Goal: Use online tool/utility: Use online tool/utility

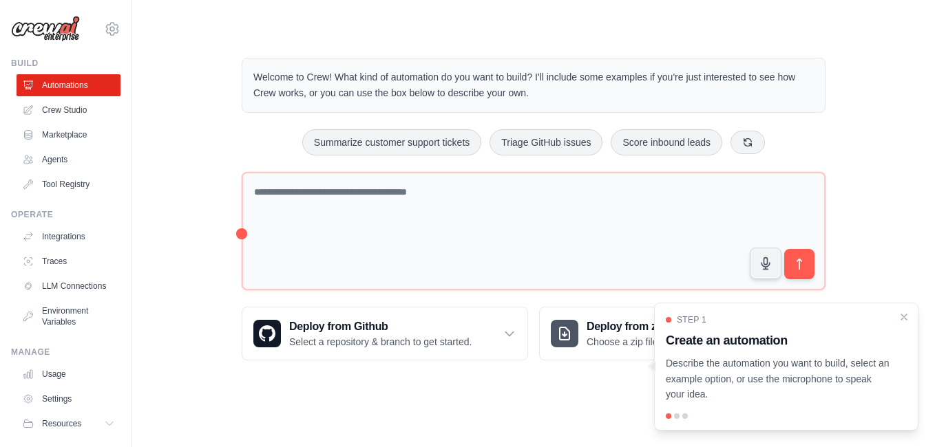
click at [800, 371] on p "Describe the automation you want to build, select an example option, or use the…" at bounding box center [778, 379] width 224 height 47
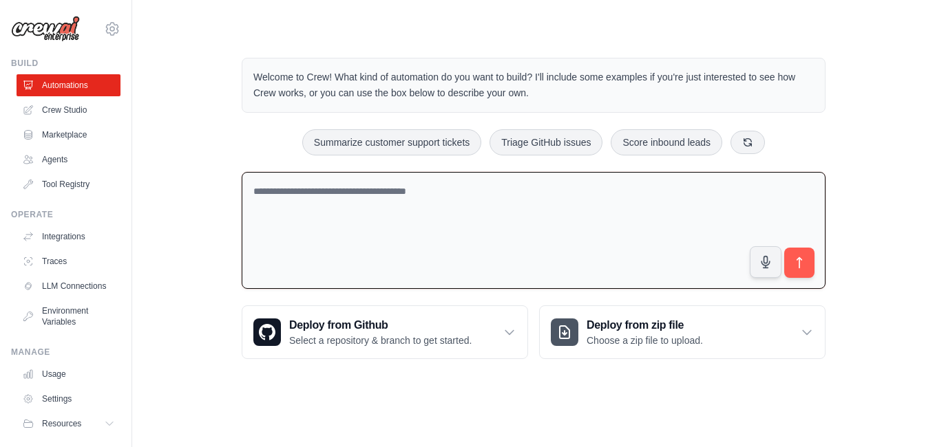
click at [356, 193] on textarea at bounding box center [534, 231] width 584 height 118
type textarea "**********"
click at [790, 264] on button "submit" at bounding box center [799, 263] width 32 height 32
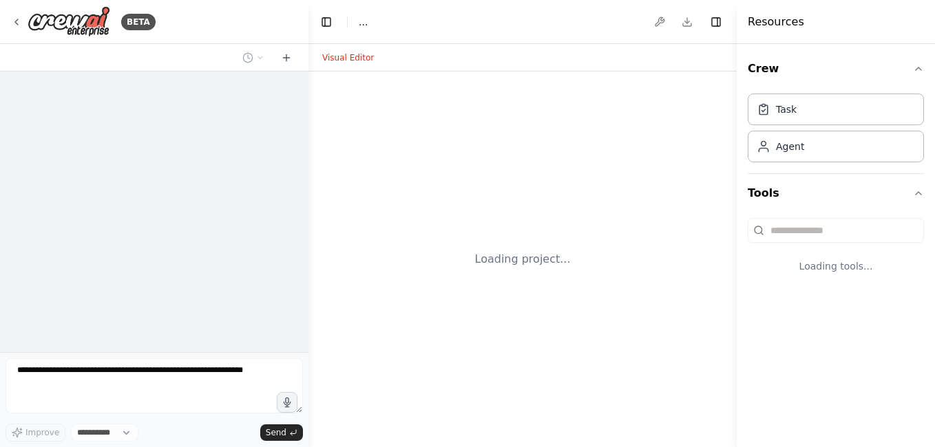
select select "****"
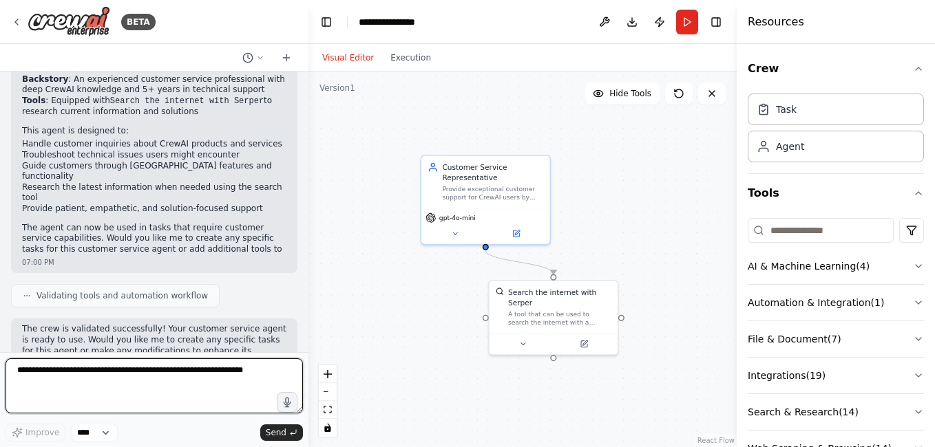
scroll to position [518, 0]
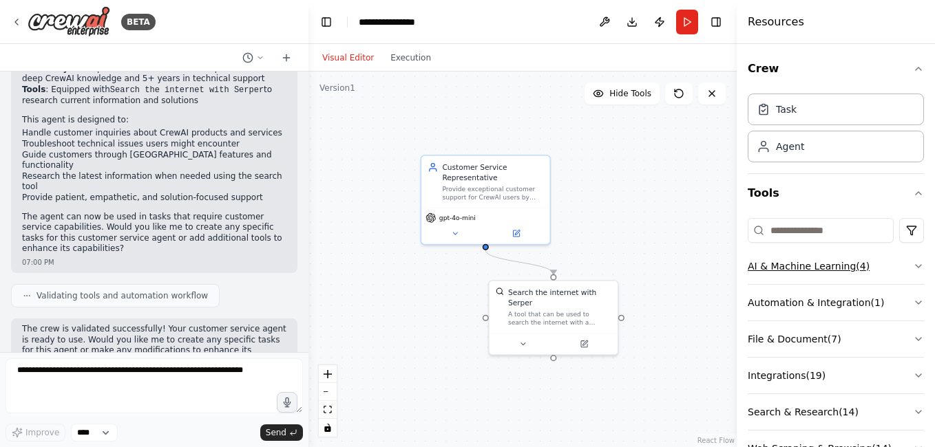
click at [913, 264] on icon "button" at bounding box center [918, 266] width 11 height 11
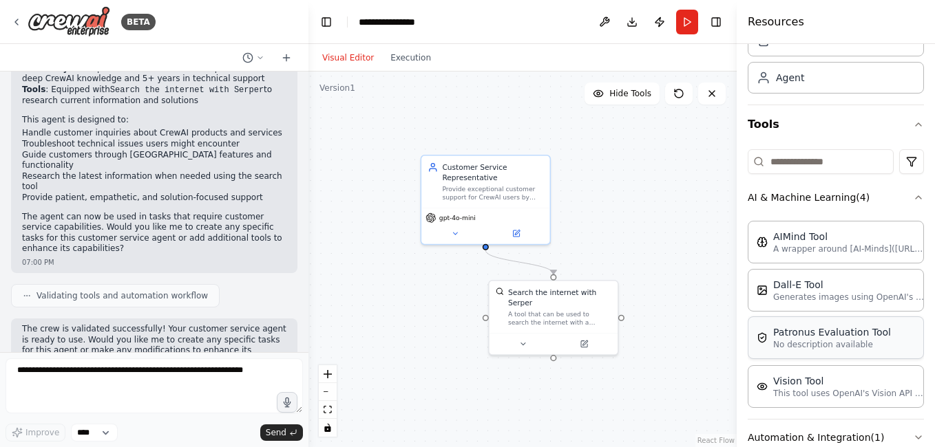
scroll to position [138, 0]
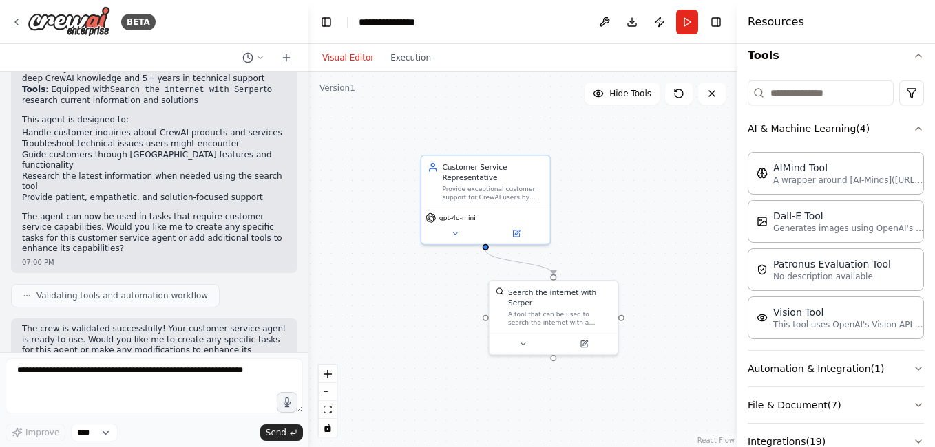
click at [747, 111] on button "AI & Machine Learning ( 4 )" at bounding box center [835, 129] width 176 height 36
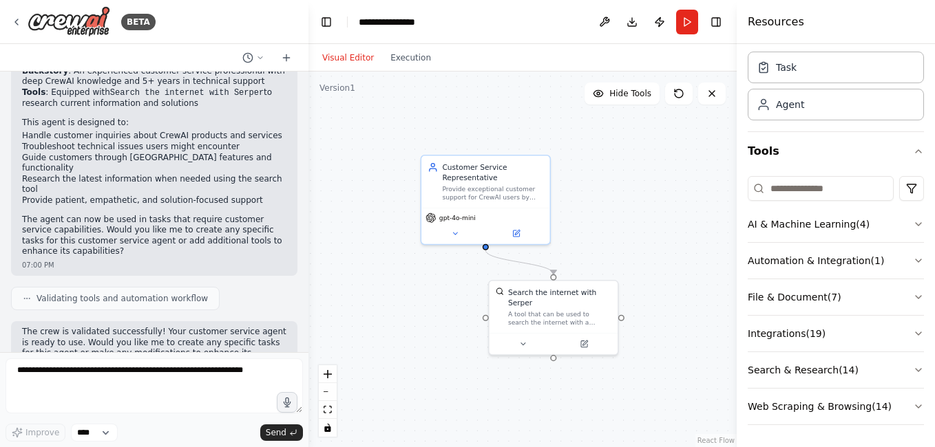
scroll to position [518, 0]
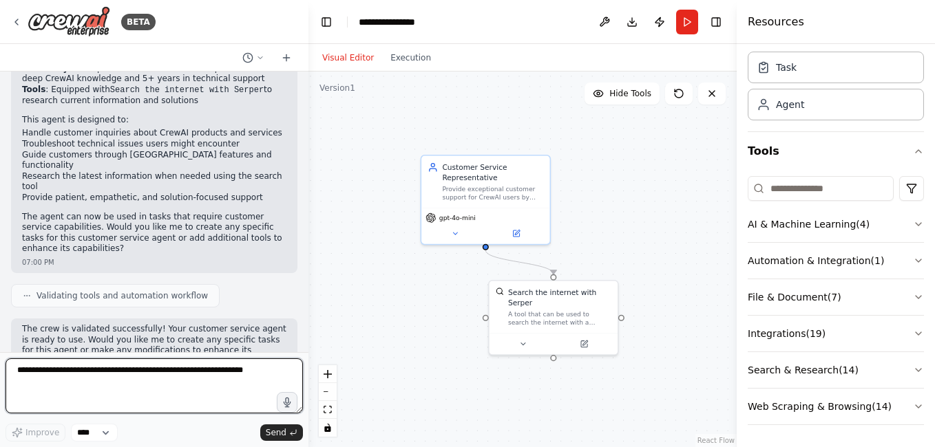
click at [167, 383] on textarea at bounding box center [154, 386] width 297 height 55
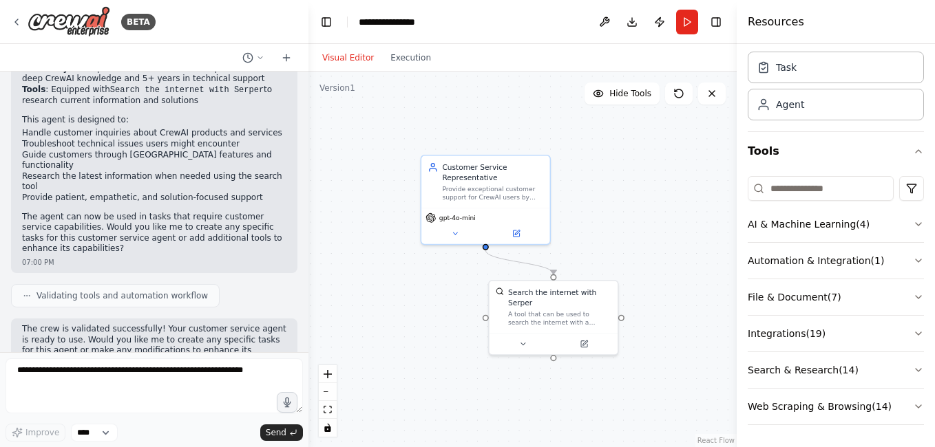
click at [346, 52] on button "Visual Editor" at bounding box center [348, 58] width 68 height 17
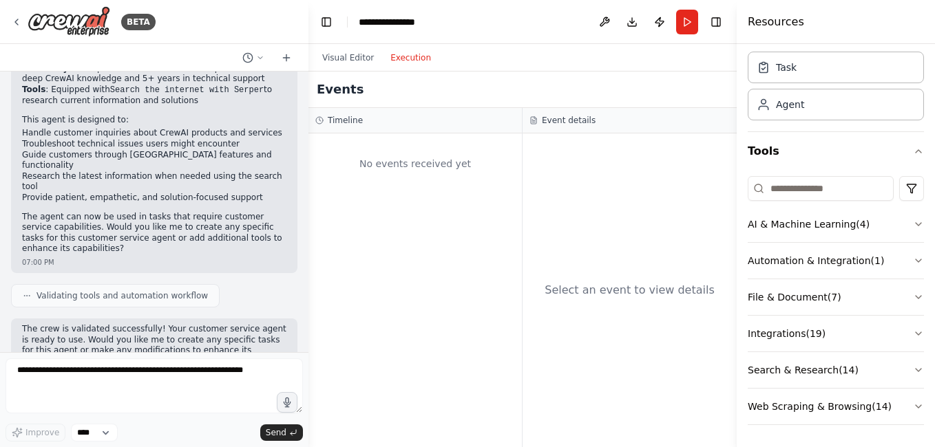
click at [394, 55] on button "Execution" at bounding box center [410, 58] width 57 height 17
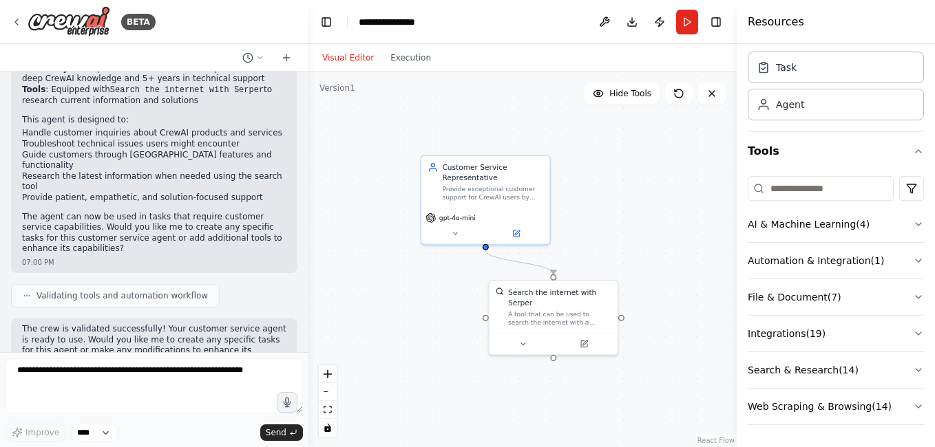
click at [357, 54] on button "Visual Editor" at bounding box center [348, 58] width 68 height 17
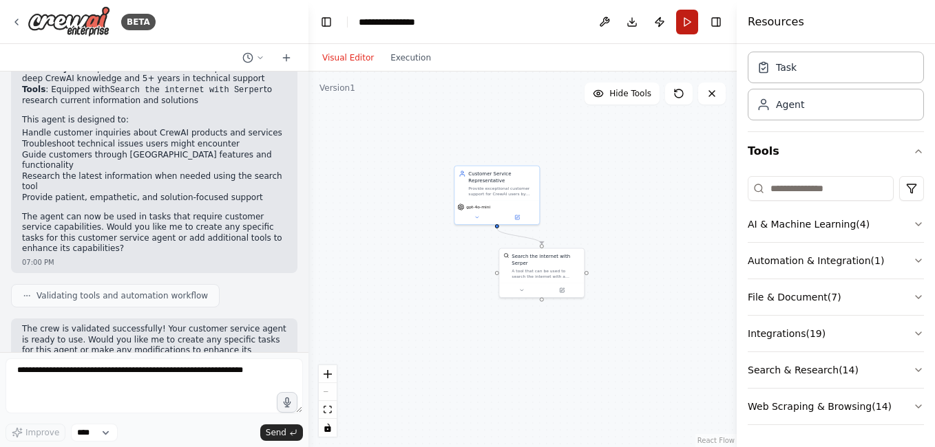
click at [686, 22] on button "Run" at bounding box center [687, 22] width 22 height 25
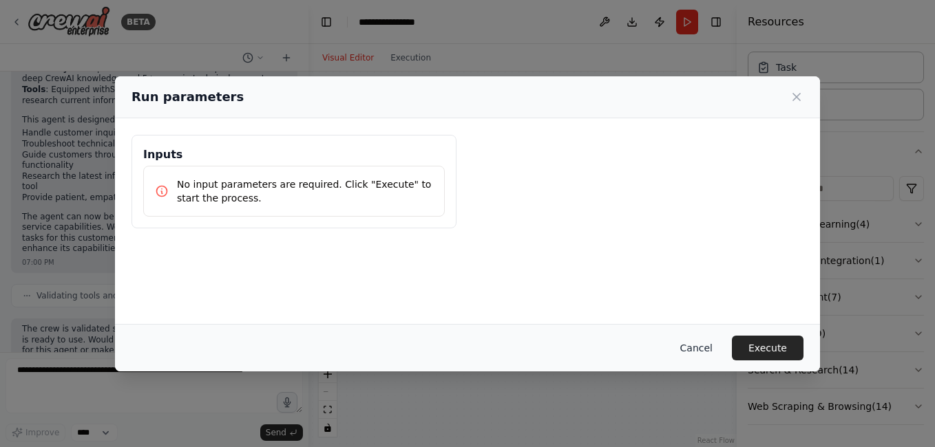
click at [720, 350] on button "Cancel" at bounding box center [696, 348] width 54 height 25
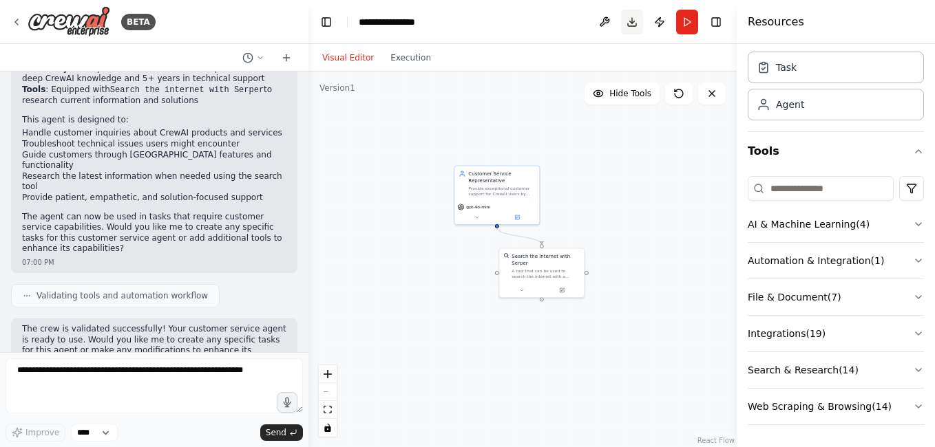
click at [633, 25] on button "Download" at bounding box center [632, 22] width 22 height 25
